Goal: Task Accomplishment & Management: Manage account settings

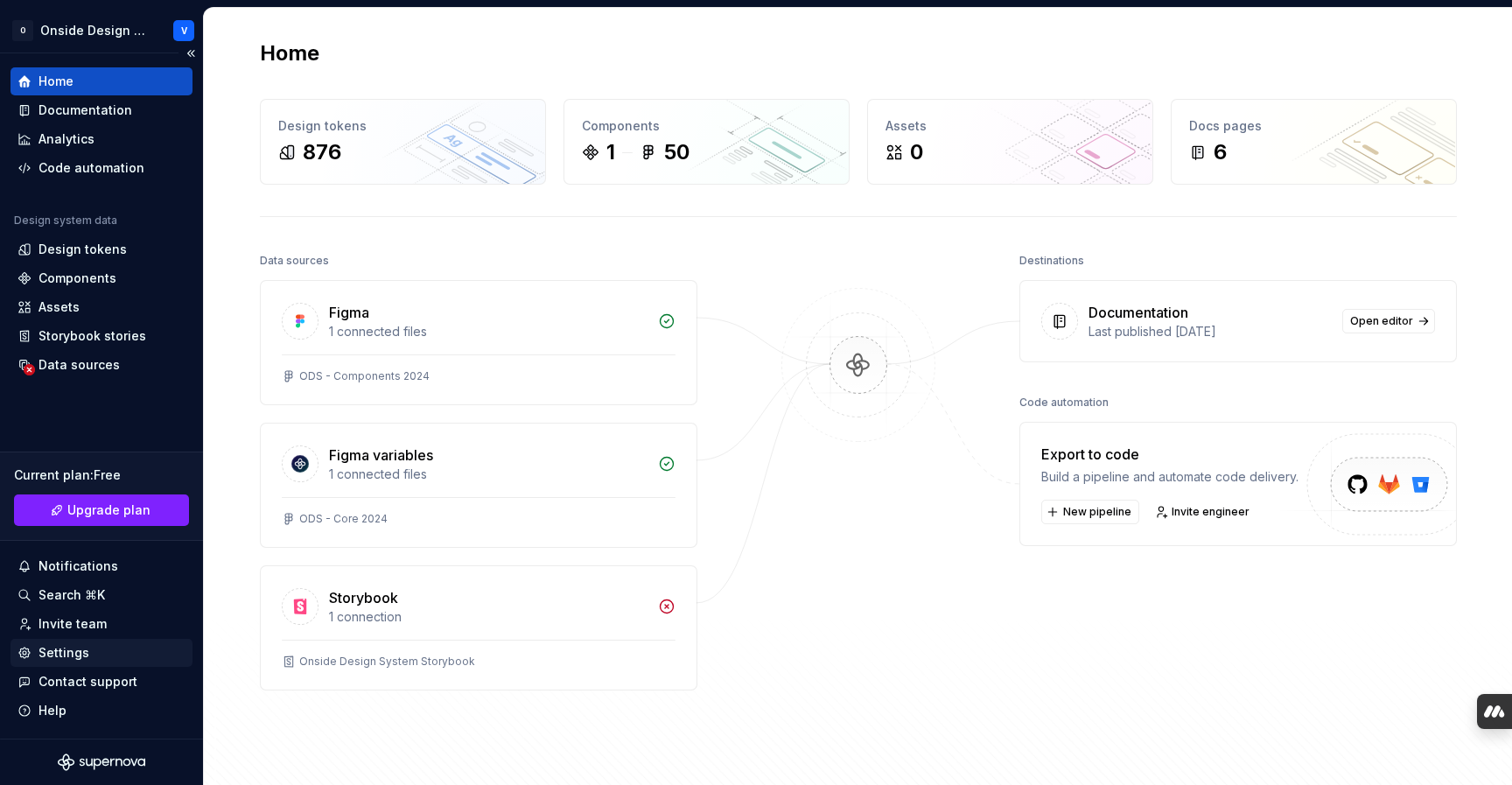
click at [86, 655] on div "Settings" at bounding box center [101, 653] width 168 height 18
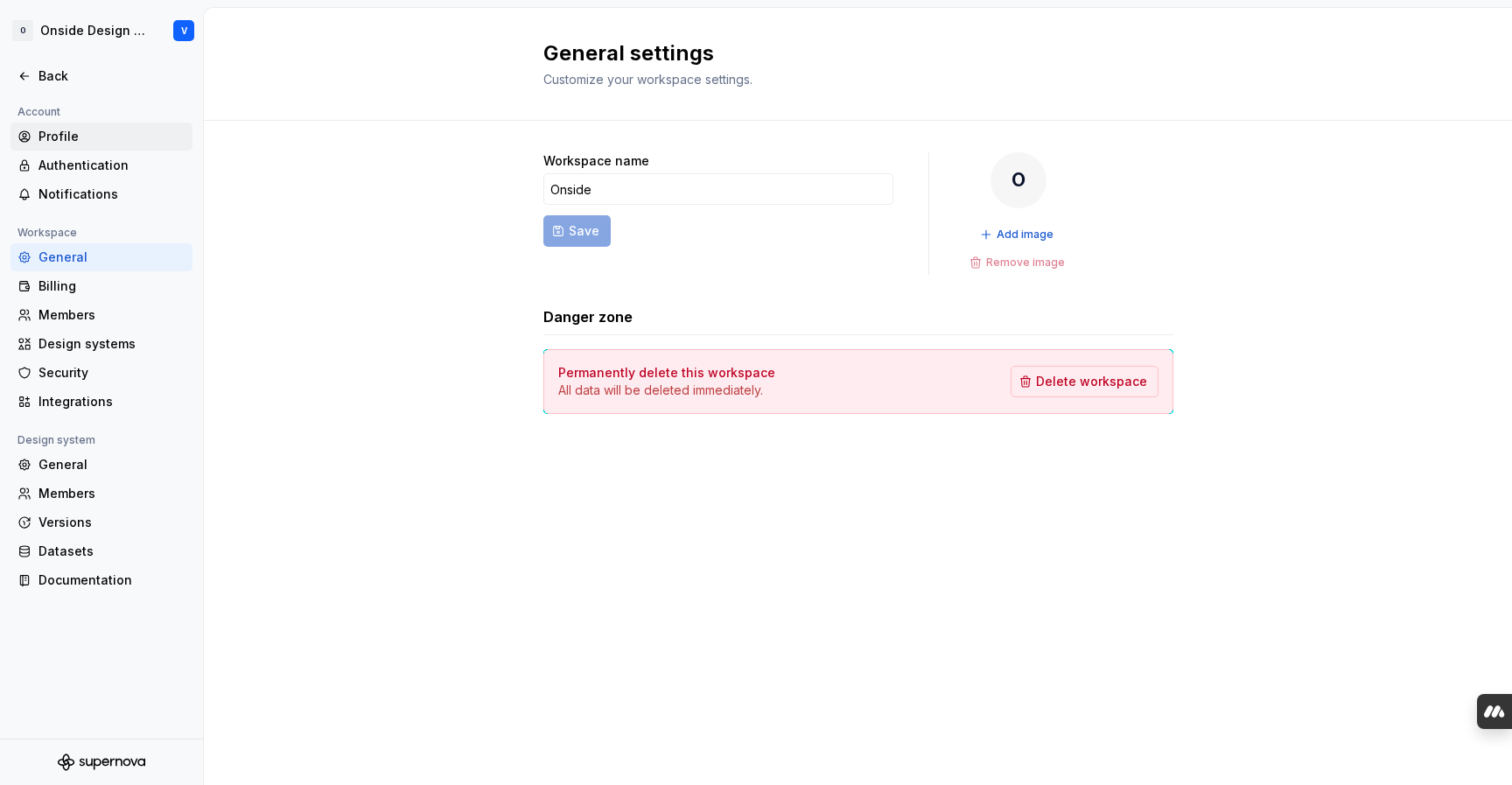
click at [75, 125] on div "Profile" at bounding box center [102, 136] width 182 height 28
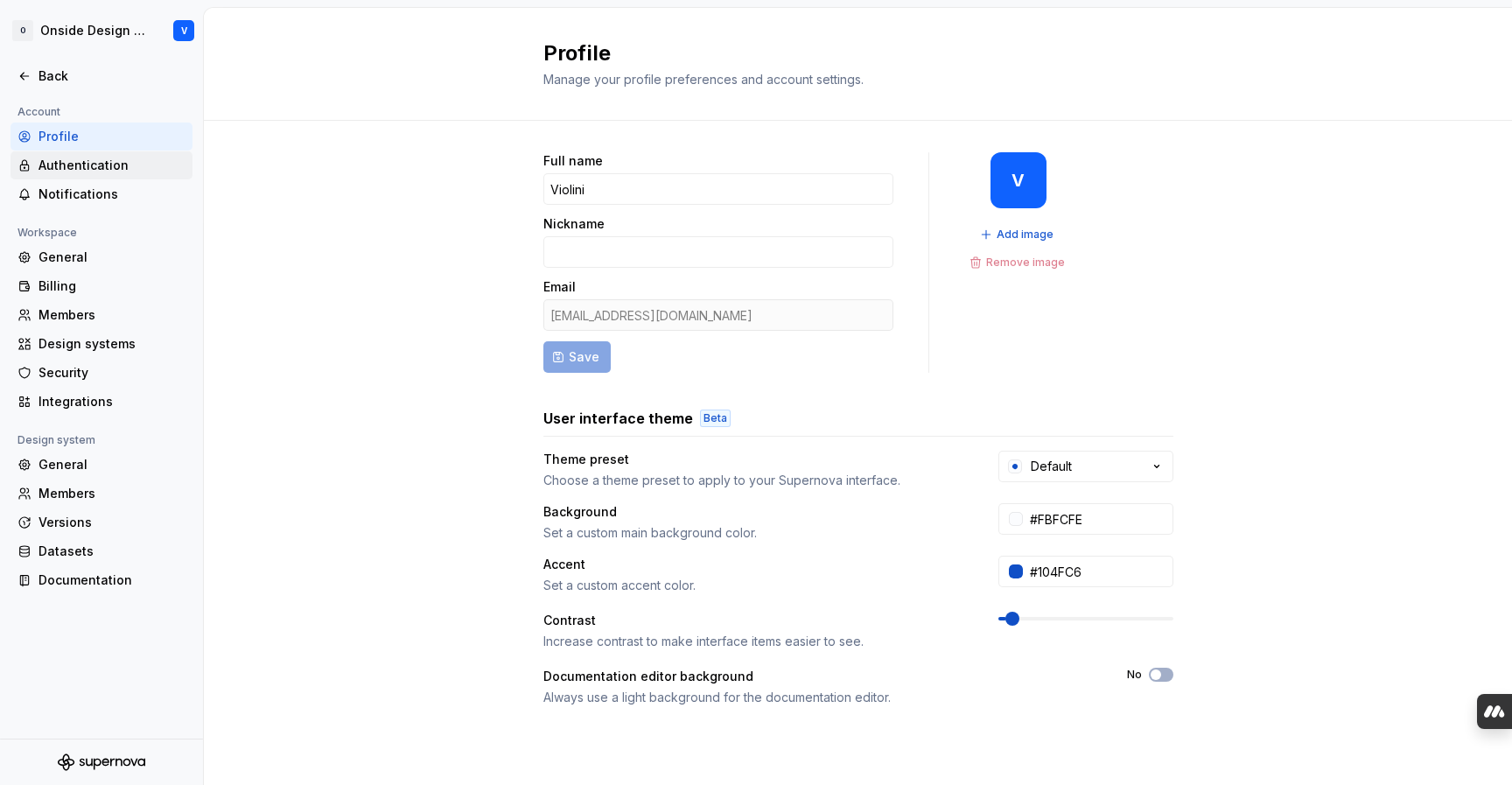
click at [149, 165] on div "Authentication" at bounding box center [112, 166] width 147 height 18
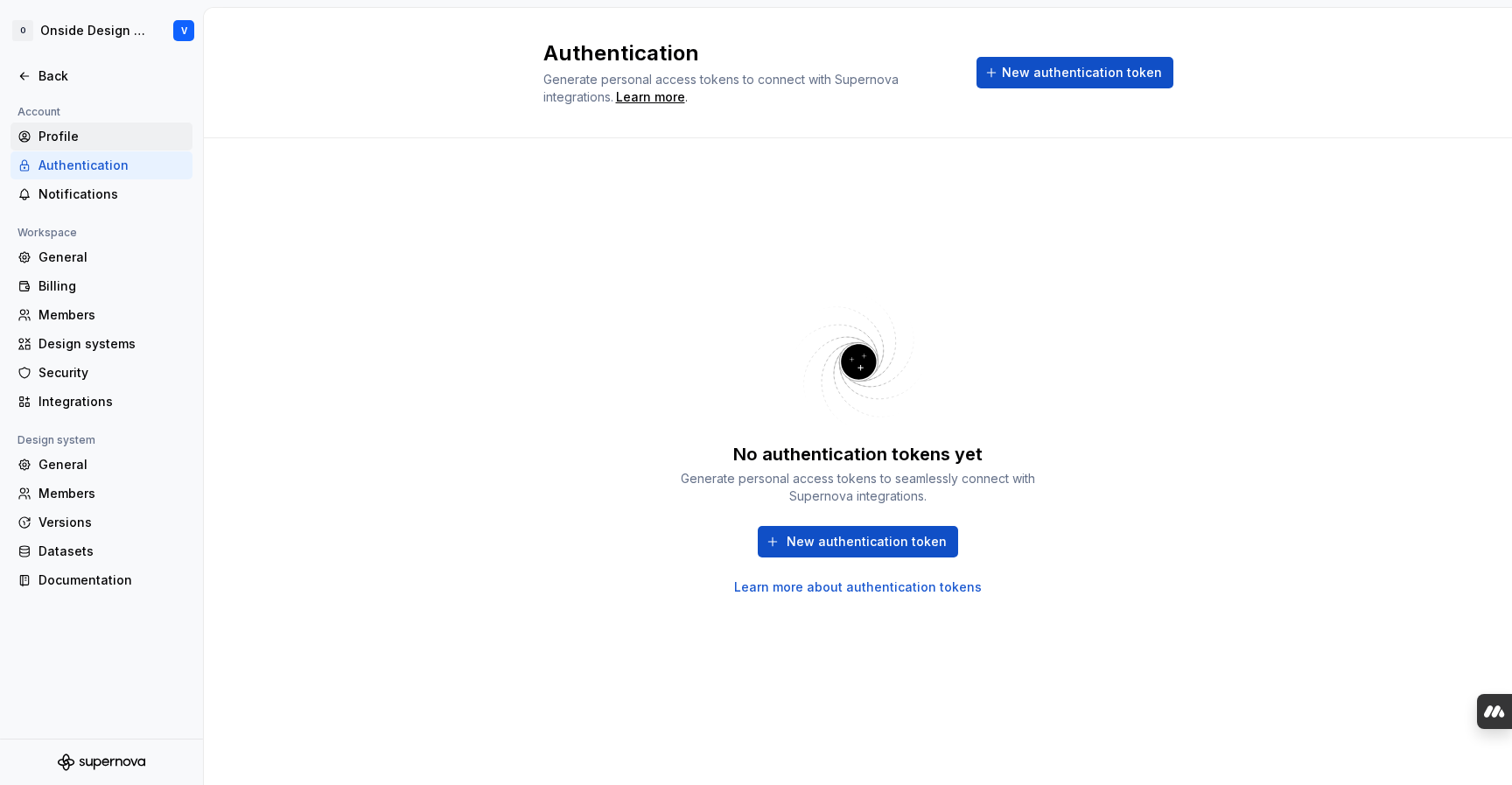
click at [121, 130] on div "Profile" at bounding box center [112, 136] width 147 height 18
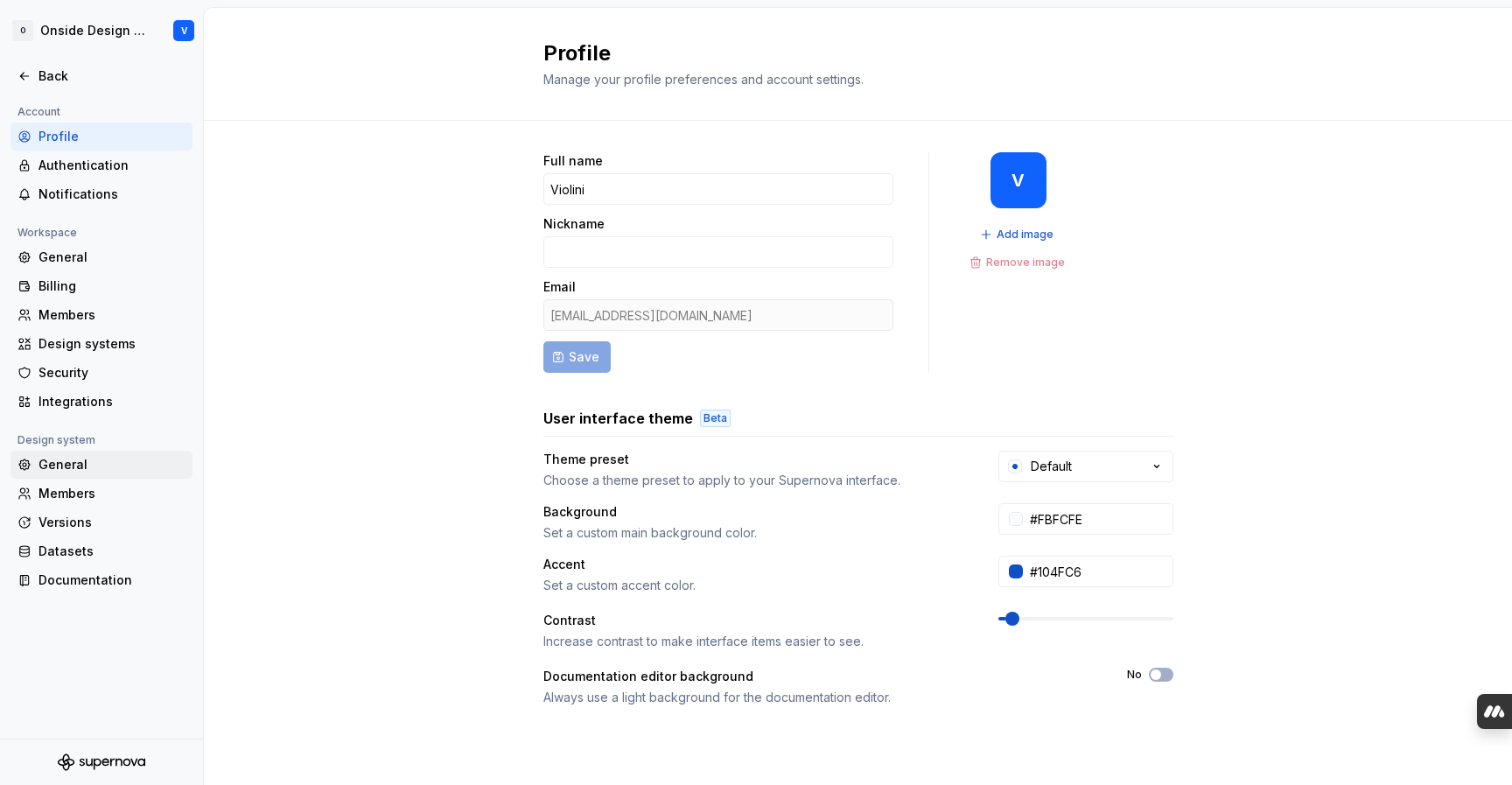
click at [107, 468] on div "General" at bounding box center [112, 465] width 147 height 18
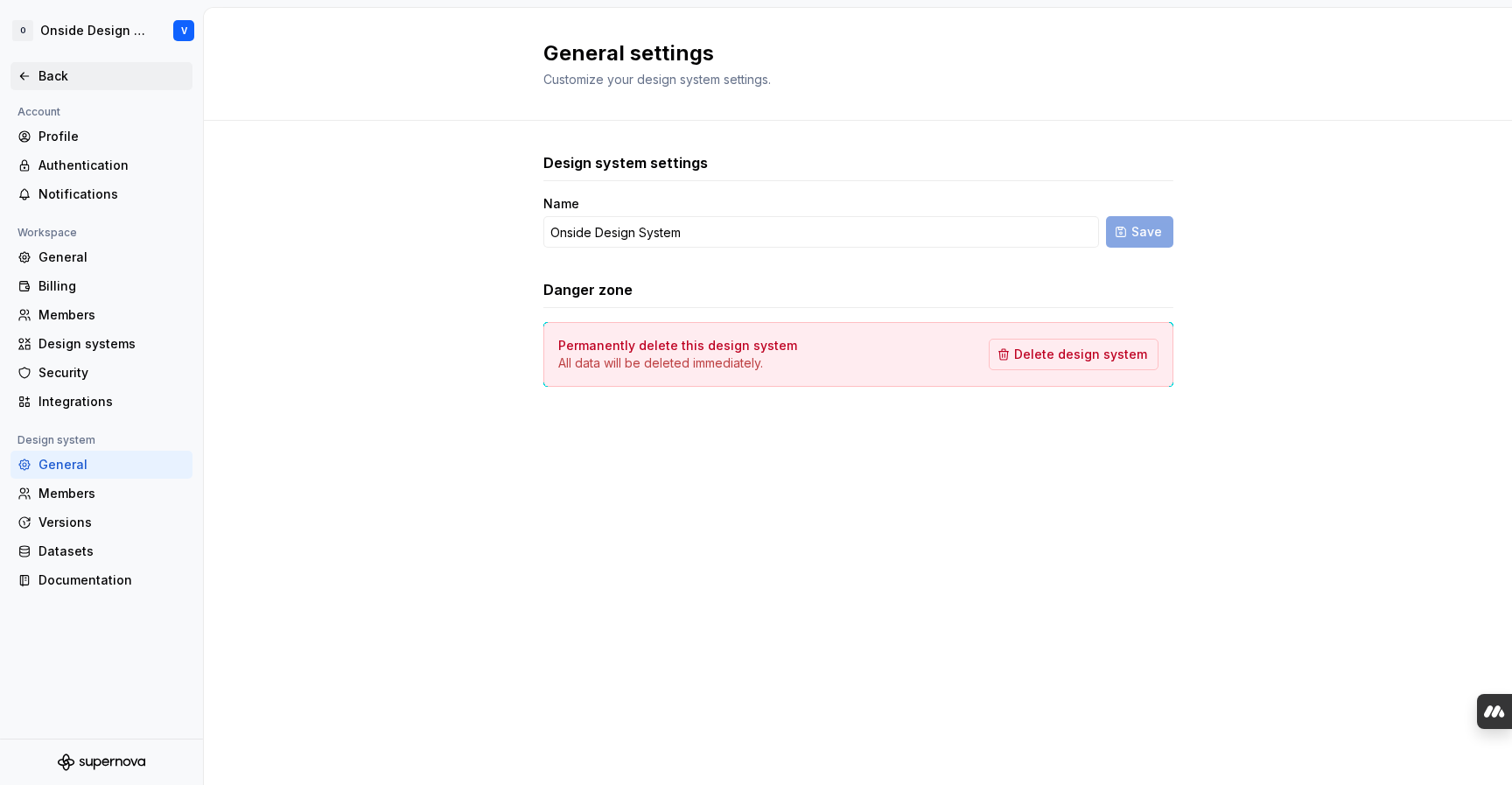
click at [85, 72] on div "Back" at bounding box center [112, 76] width 147 height 18
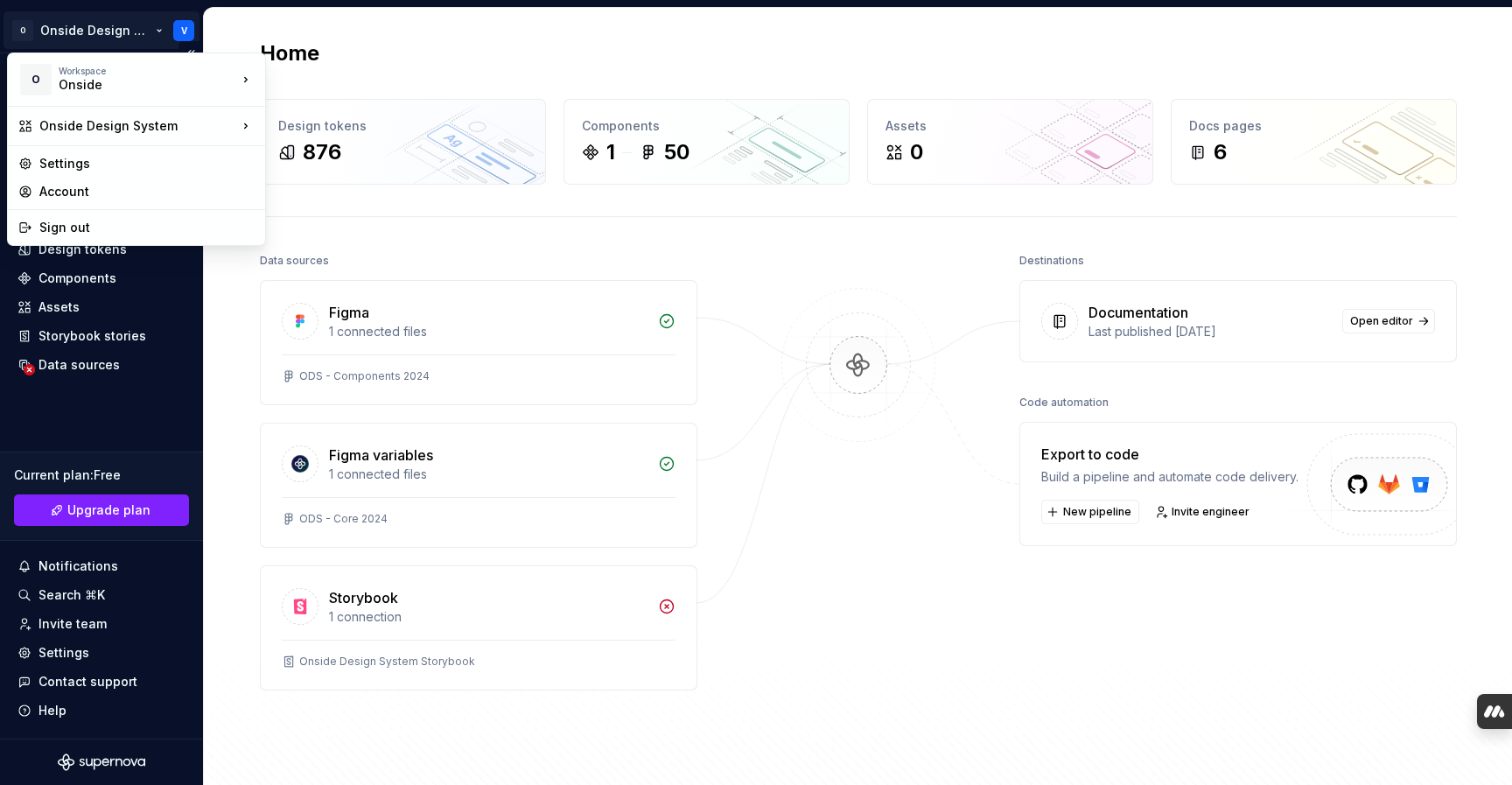
click at [185, 28] on html "Hide dock O Onside Design System V Home Documentation Analytics Code automation…" at bounding box center [756, 392] width 1512 height 785
click at [70, 224] on div "Sign out" at bounding box center [147, 227] width 216 height 18
